Goal: Information Seeking & Learning: Learn about a topic

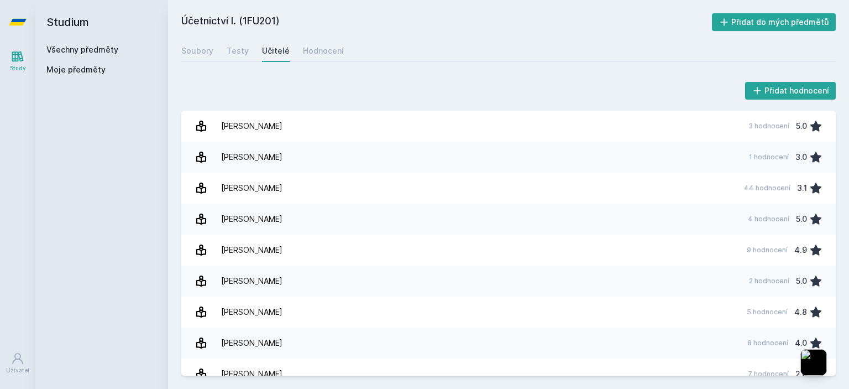
scroll to position [376, 0]
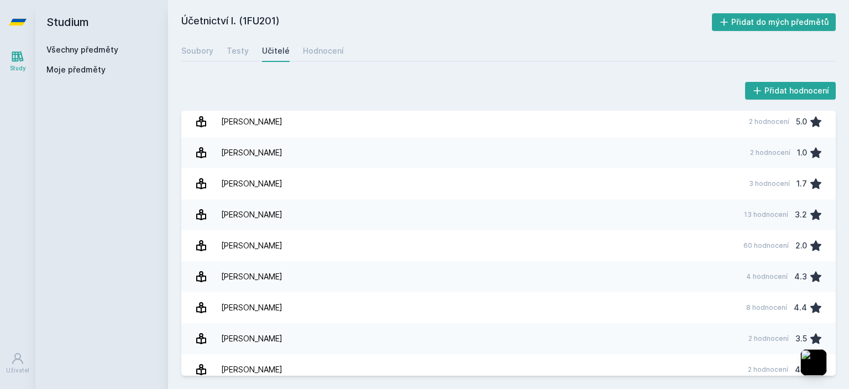
click at [101, 48] on link "Všechny předměty" at bounding box center [82, 49] width 72 height 9
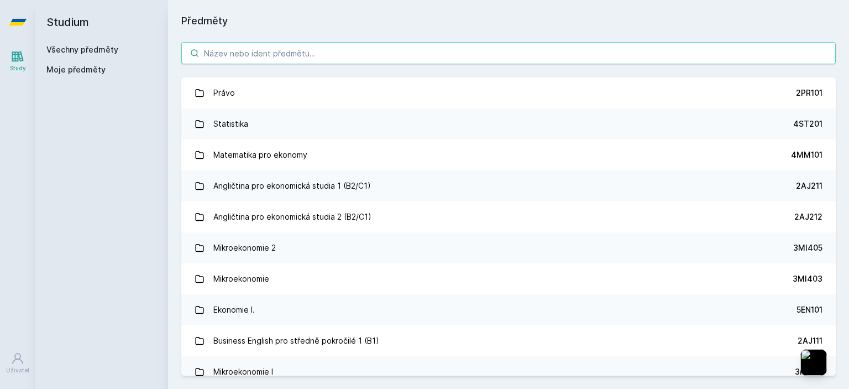
click at [276, 50] on input "search" at bounding box center [508, 53] width 654 height 22
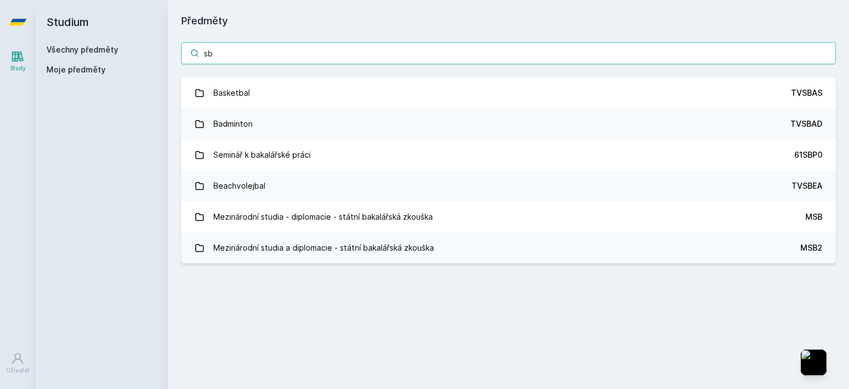
type input "s"
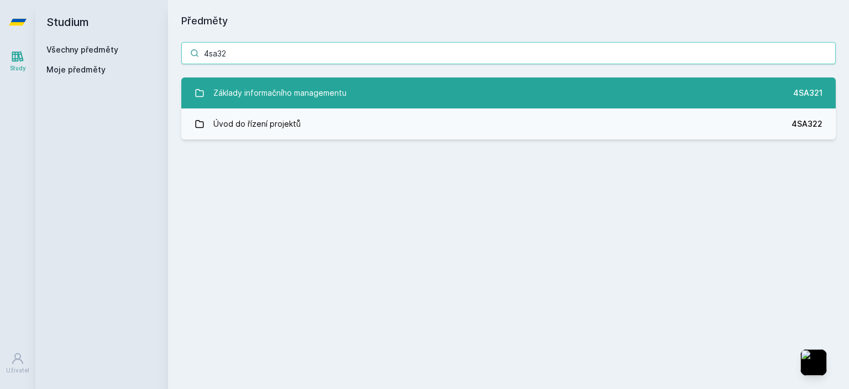
type input "4sa32"
click at [480, 89] on link "Základy informačního managementu 4SA321" at bounding box center [508, 92] width 654 height 31
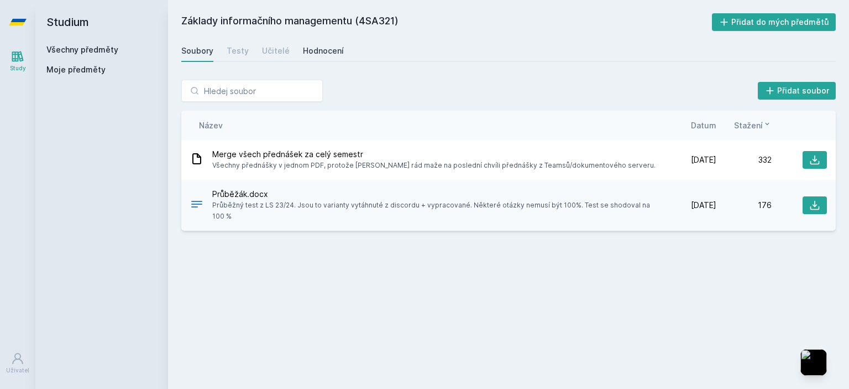
click at [312, 53] on div "Hodnocení" at bounding box center [323, 50] width 41 height 11
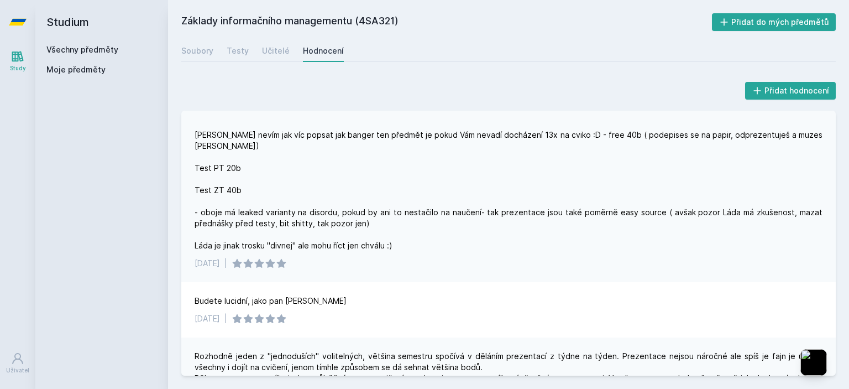
scroll to position [51, 0]
click at [192, 177] on div "[PERSON_NAME] nevím jak víc popsat jak banger ten předmět je pokud Vám nevadí d…" at bounding box center [508, 197] width 654 height 166
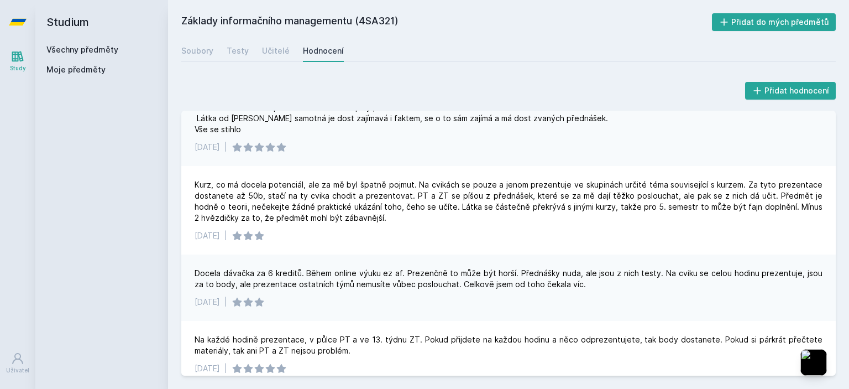
scroll to position [0, 0]
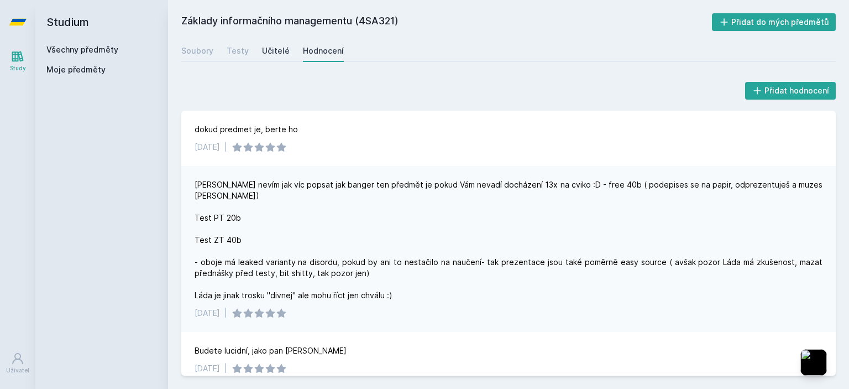
click at [267, 49] on div "Učitelé" at bounding box center [276, 50] width 28 height 11
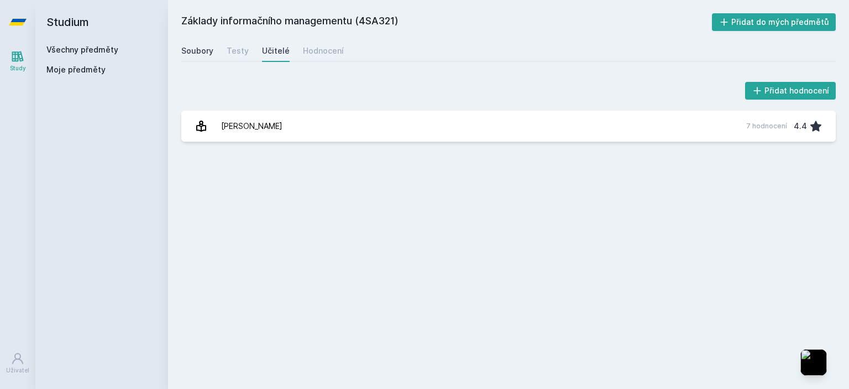
click at [201, 46] on div "Soubory" at bounding box center [197, 50] width 32 height 11
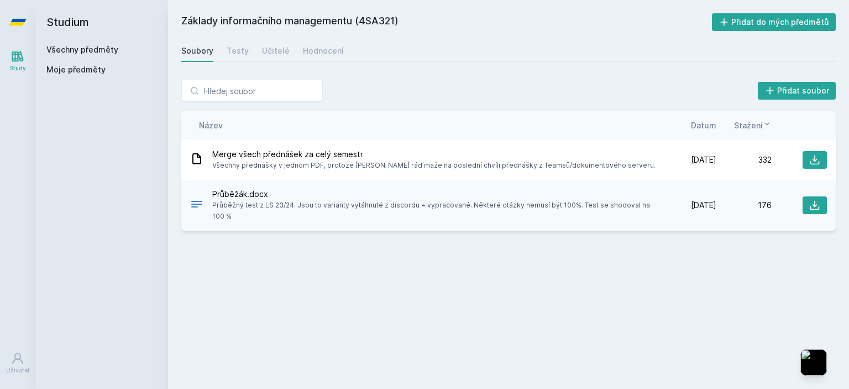
click at [287, 196] on span "Průběžák.docx" at bounding box center [434, 193] width 444 height 11
click at [61, 55] on div "Všechny předměty" at bounding box center [101, 49] width 111 height 11
click at [64, 49] on link "Všechny předměty" at bounding box center [82, 49] width 72 height 9
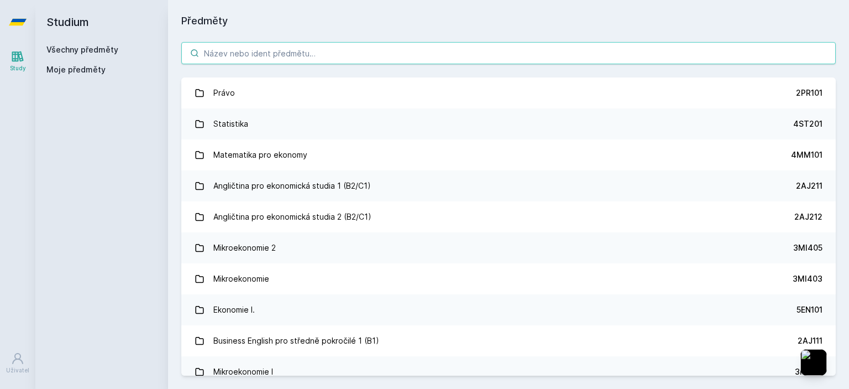
click at [225, 55] on input "search" at bounding box center [508, 53] width 654 height 22
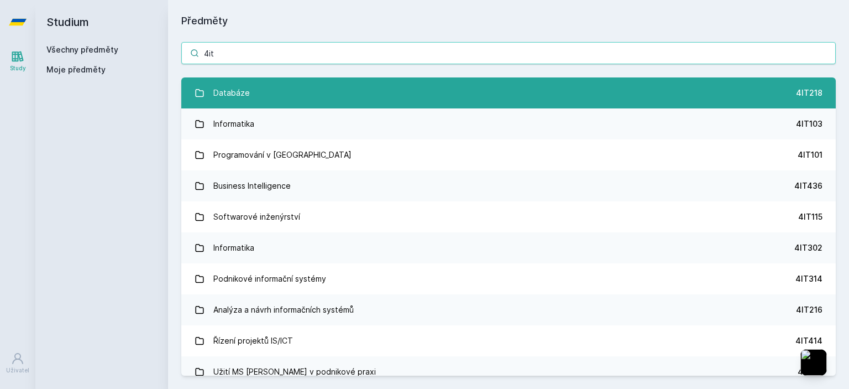
type input "4it"
click at [253, 97] on link "Databáze 4IT218" at bounding box center [508, 92] width 654 height 31
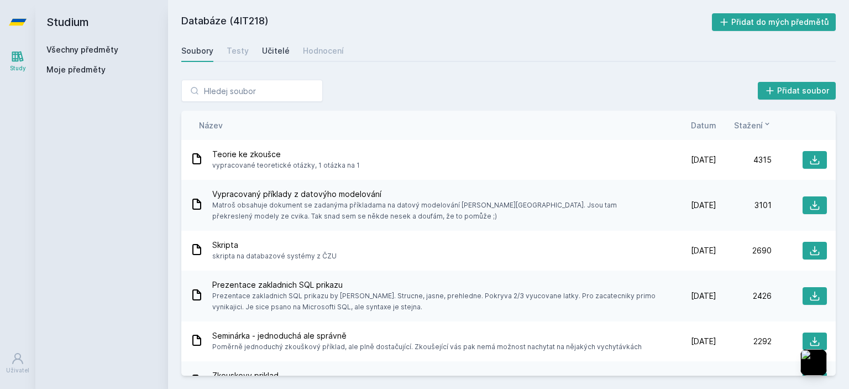
click at [273, 50] on div "Učitelé" at bounding box center [276, 50] width 28 height 11
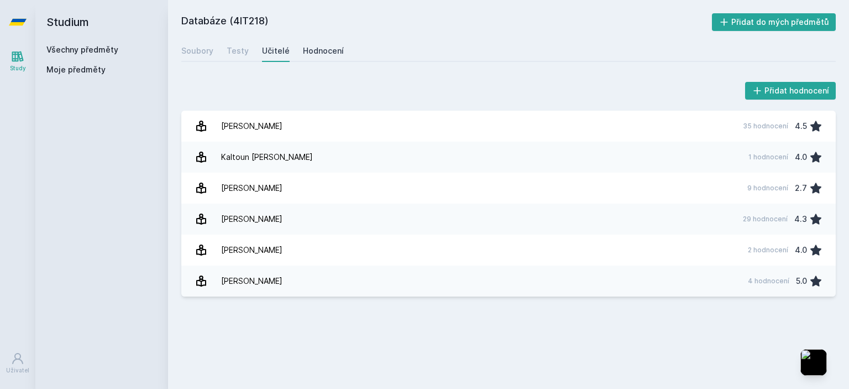
click at [312, 53] on div "Hodnocení" at bounding box center [323, 50] width 41 height 11
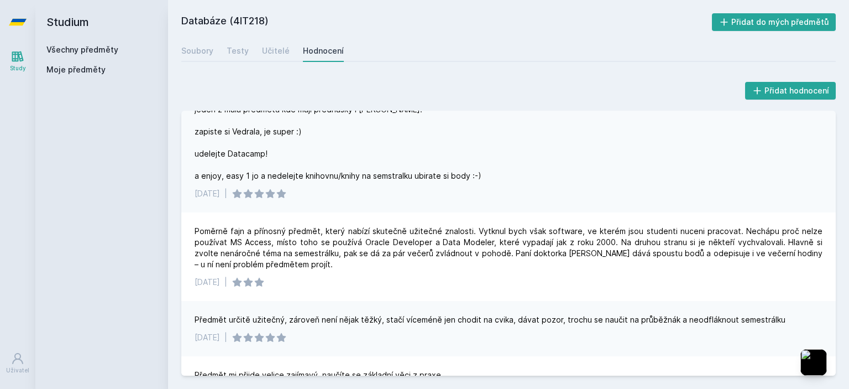
scroll to position [99, 0]
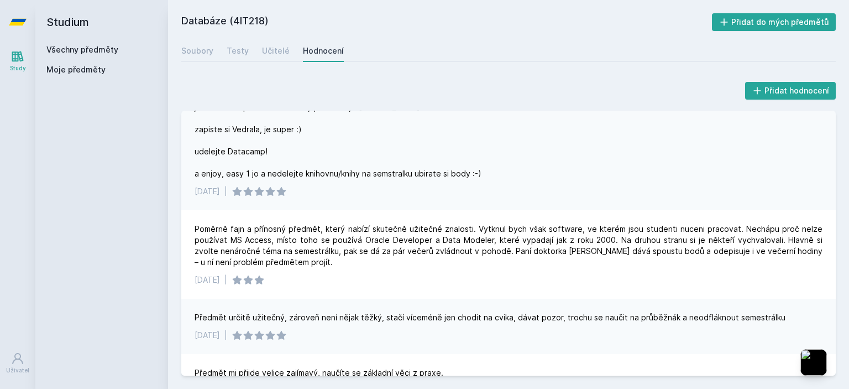
click at [302, 141] on div "jeden z mala predmetu kde maji prednasky i [PERSON_NAME]. zapiste si Vedrala, j…" at bounding box center [338, 140] width 287 height 77
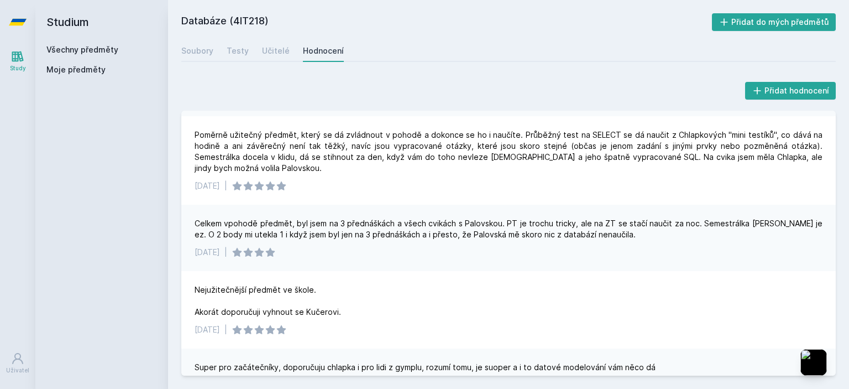
scroll to position [615, 0]
click at [61, 28] on h2 "Studium" at bounding box center [101, 22] width 111 height 44
click at [64, 25] on h2 "Studium" at bounding box center [101, 22] width 111 height 44
click at [67, 54] on link "Všechny předměty" at bounding box center [82, 49] width 72 height 9
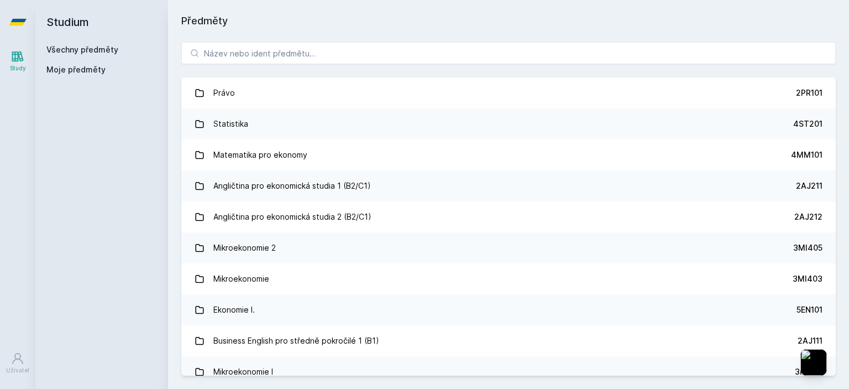
click at [14, 61] on icon at bounding box center [18, 56] width 12 height 11
click at [290, 62] on input "search" at bounding box center [508, 53] width 654 height 22
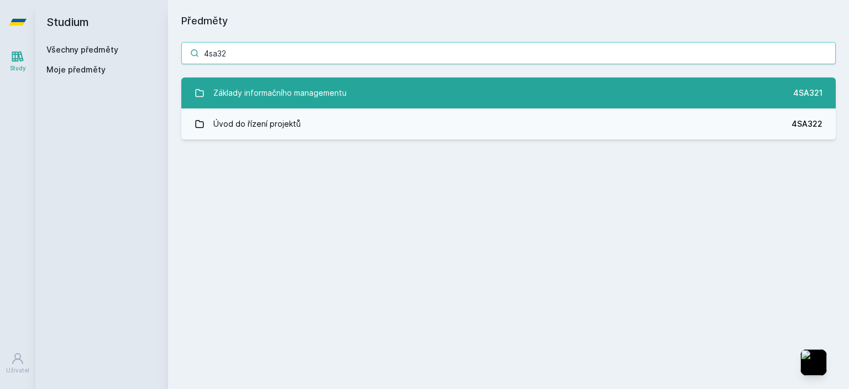
type input "4sa32"
click at [287, 79] on link "Základy informačního managementu 4SA321" at bounding box center [508, 92] width 654 height 31
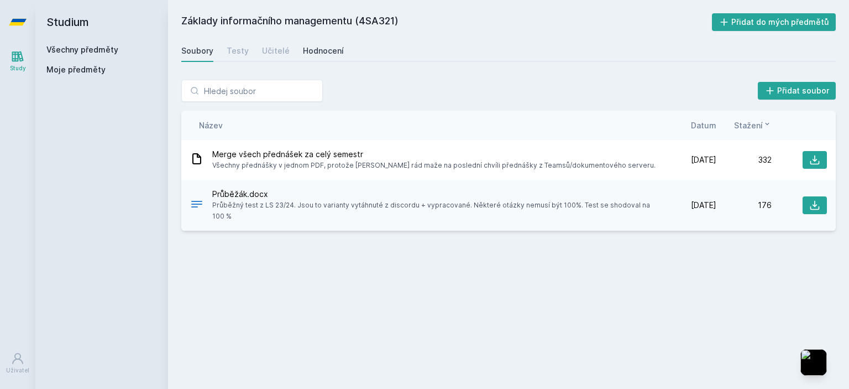
click at [307, 55] on div "Hodnocení" at bounding box center [323, 50] width 41 height 11
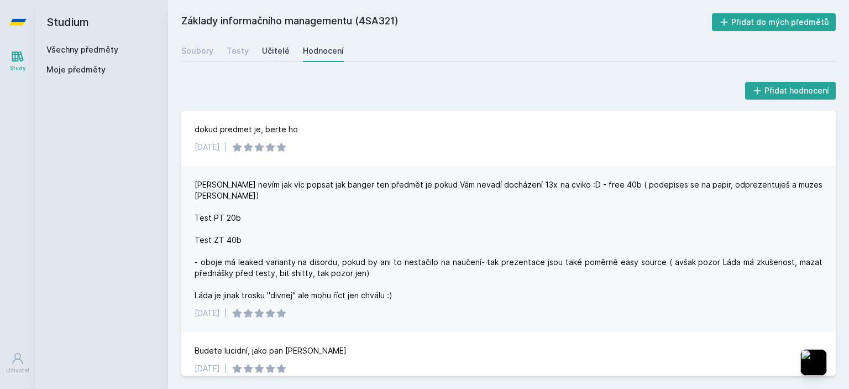
click at [279, 53] on div "Učitelé" at bounding box center [276, 50] width 28 height 11
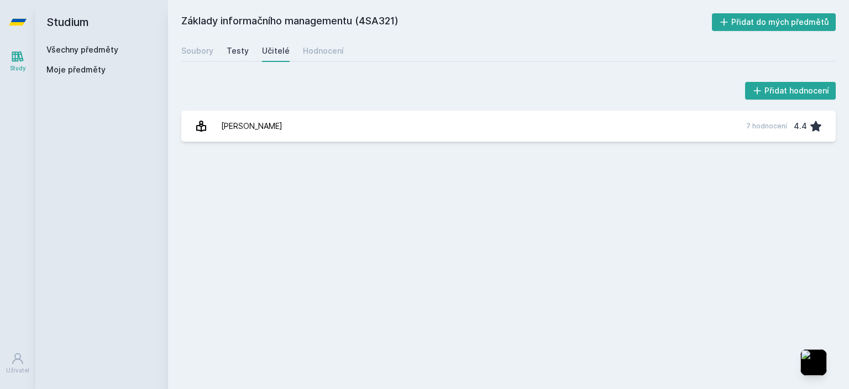
click at [238, 55] on div "Testy" at bounding box center [238, 50] width 22 height 11
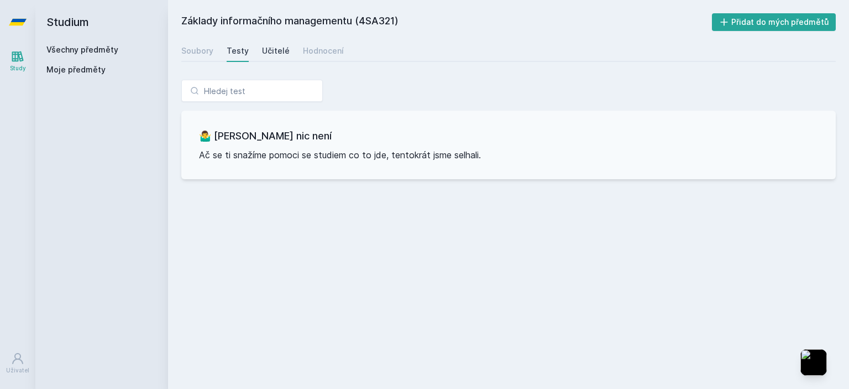
click at [262, 53] on div "Učitelé" at bounding box center [276, 50] width 28 height 11
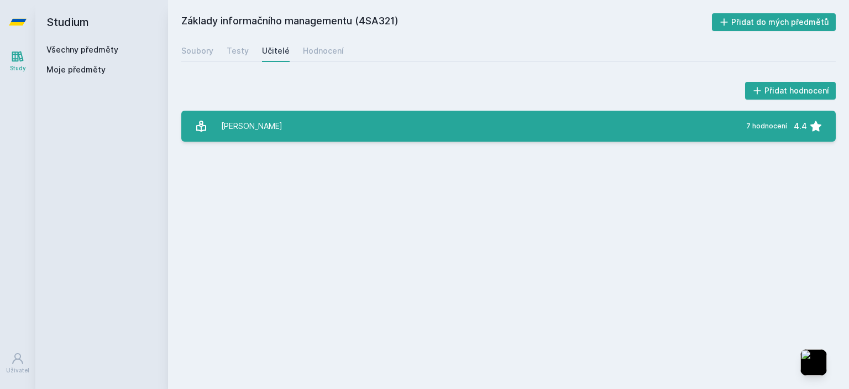
click at [274, 130] on link "[PERSON_NAME] 7 hodnocení 4.4" at bounding box center [508, 126] width 654 height 31
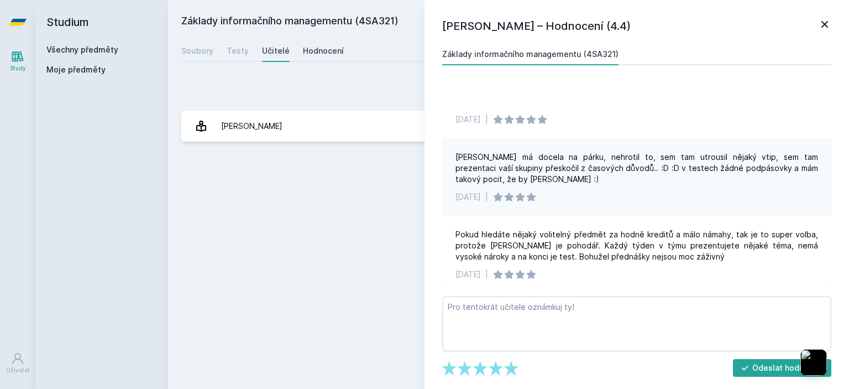
click at [323, 41] on link "Hodnocení" at bounding box center [323, 51] width 41 height 22
